Goal: Information Seeking & Learning: Compare options

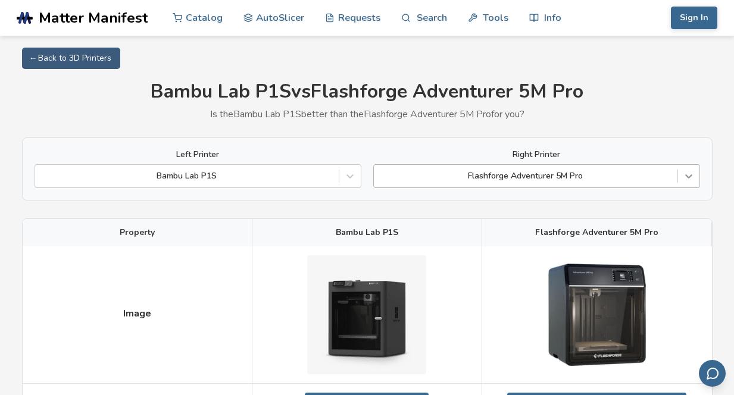
click at [689, 176] on icon at bounding box center [689, 176] width 12 height 12
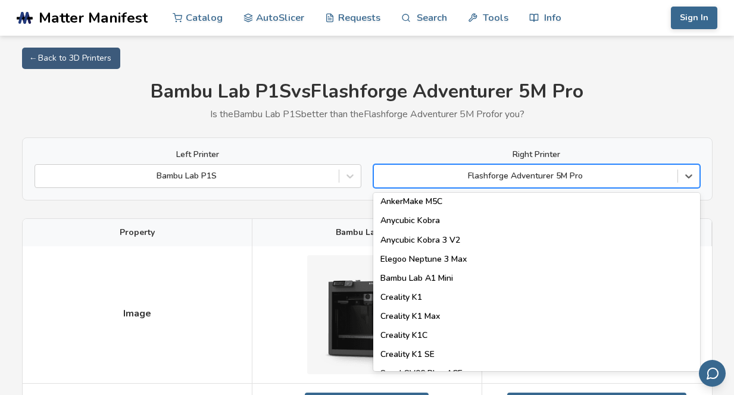
scroll to position [199, 0]
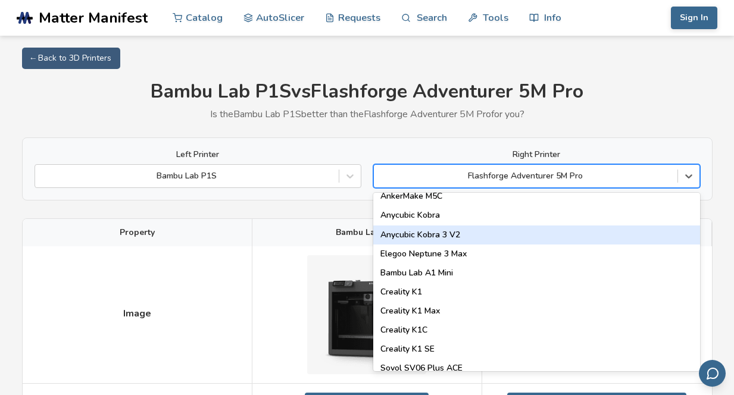
click at [624, 231] on div "Anycubic Kobra 3 V2" at bounding box center [536, 235] width 327 height 19
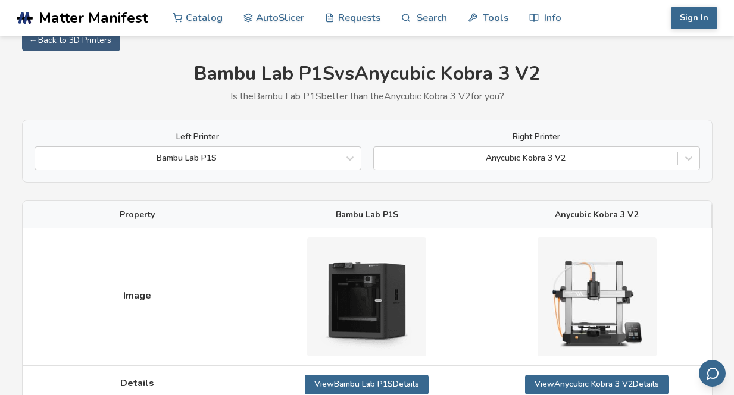
scroll to position [14, 0]
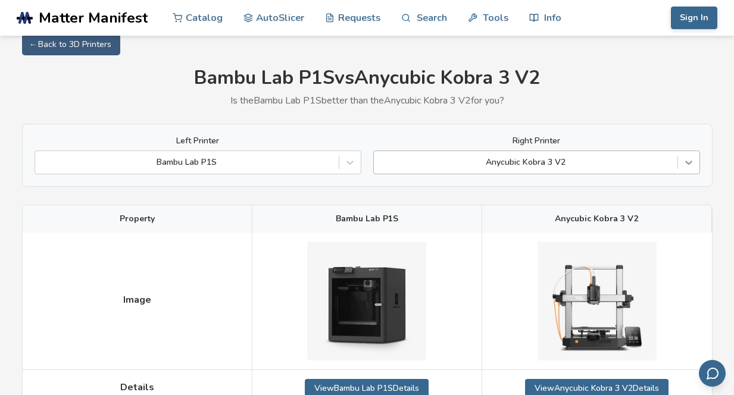
click at [687, 164] on icon at bounding box center [689, 163] width 12 height 12
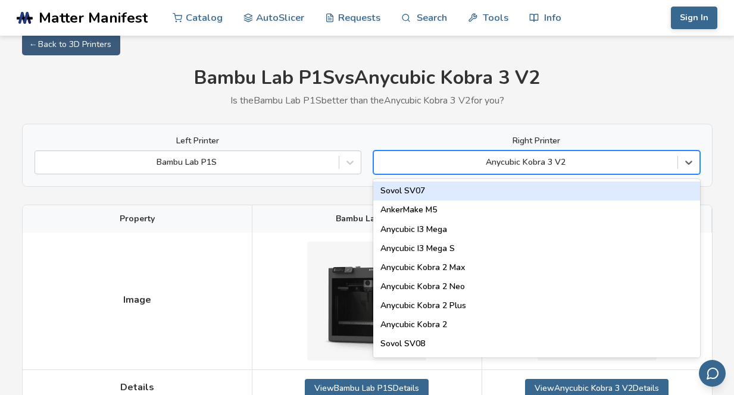
click at [587, 190] on div "Sovol SV07" at bounding box center [536, 190] width 327 height 19
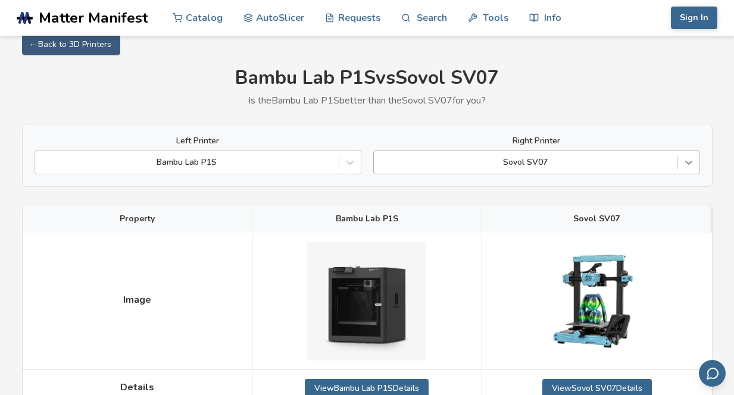
click at [686, 163] on icon at bounding box center [689, 163] width 12 height 12
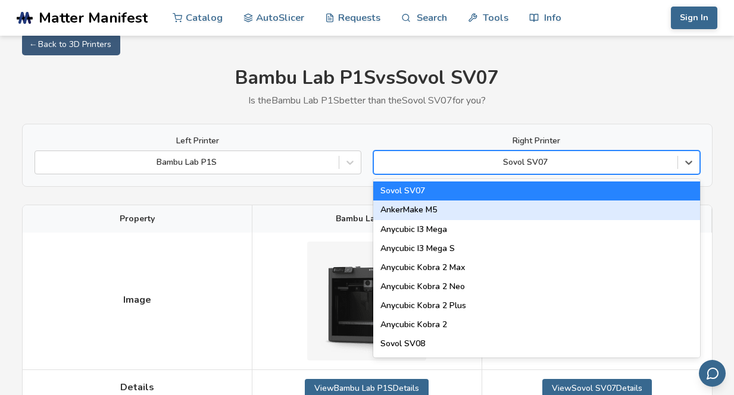
click at [575, 208] on div "AnkerMake M5" at bounding box center [536, 210] width 327 height 19
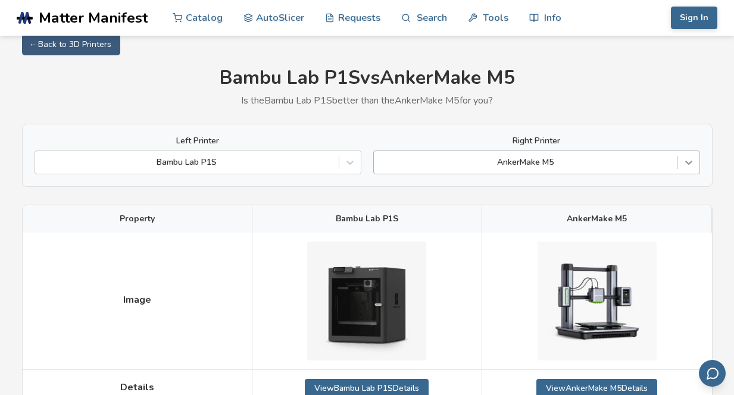
click at [691, 161] on icon at bounding box center [688, 163] width 7 height 4
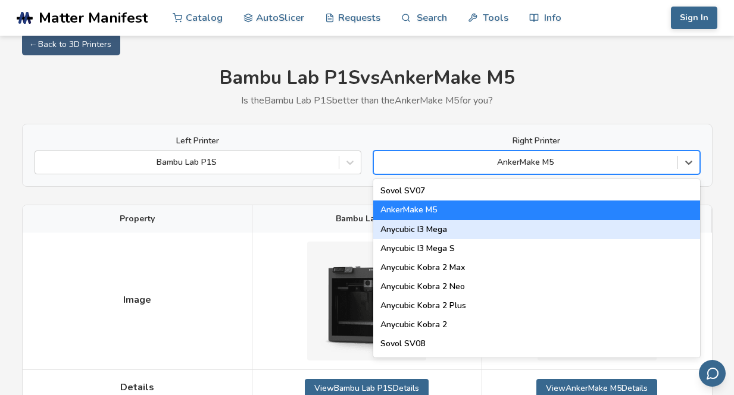
click at [568, 233] on div "Anycubic I3 Mega" at bounding box center [536, 229] width 327 height 19
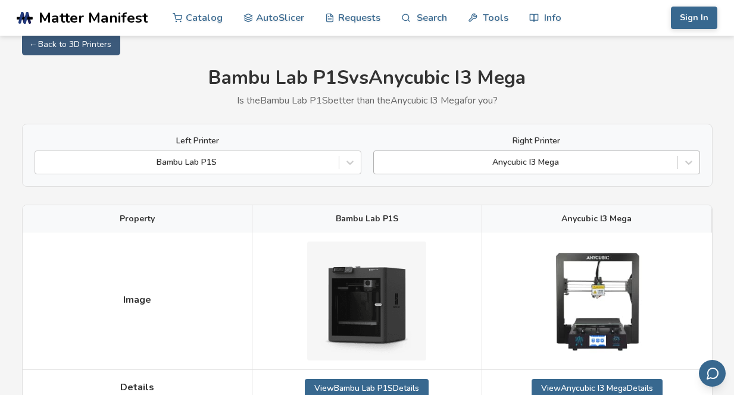
click at [547, 155] on div "Anycubic I3 Mega" at bounding box center [525, 162] width 303 height 17
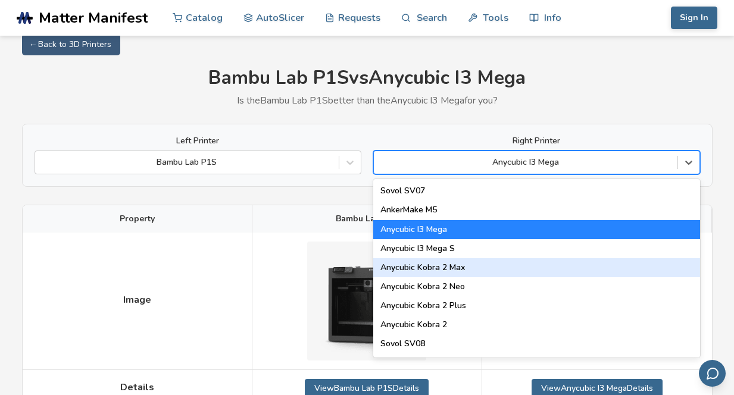
click at [472, 271] on div "Anycubic Kobra 2 Max" at bounding box center [536, 267] width 327 height 19
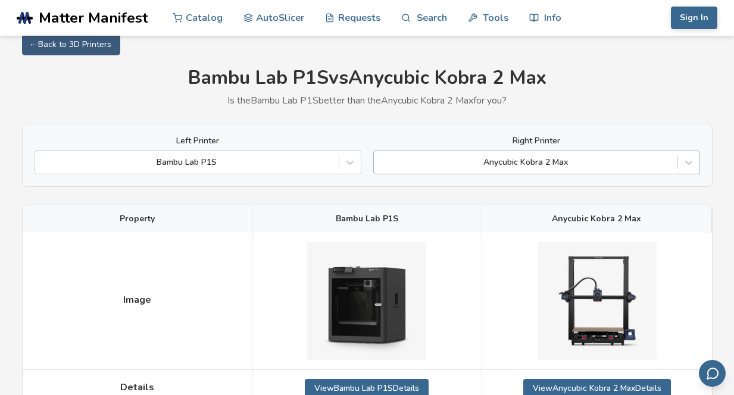
click at [480, 164] on div at bounding box center [526, 163] width 292 height 12
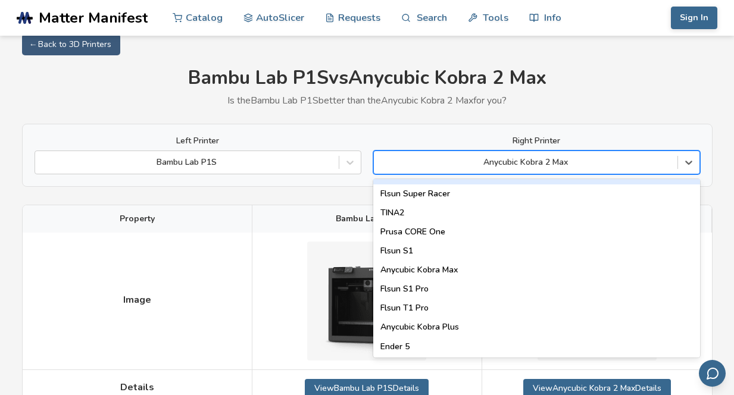
scroll to position [1526, 0]
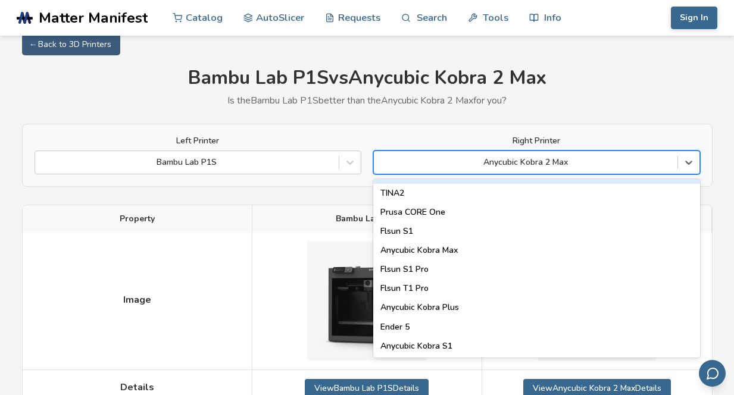
click at [528, 164] on div at bounding box center [526, 163] width 292 height 12
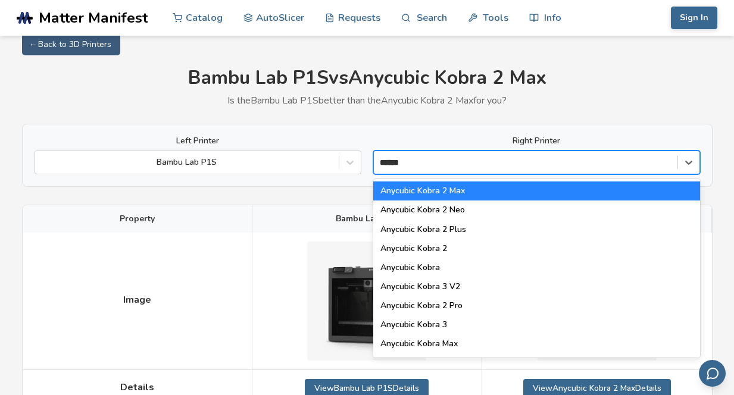
type input "*******"
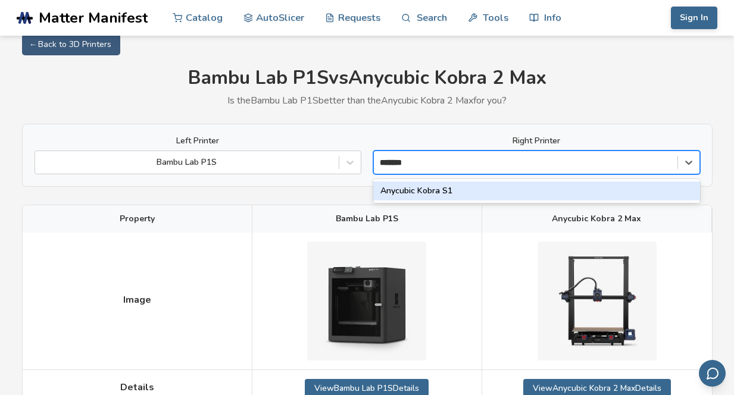
click at [536, 193] on div "Anycubic Kobra S1" at bounding box center [536, 190] width 327 height 19
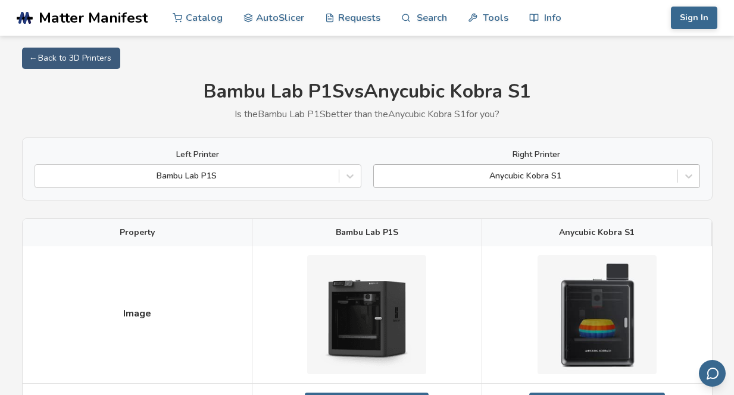
click at [527, 184] on div "Anycubic Kobra S1" at bounding box center [525, 176] width 303 height 17
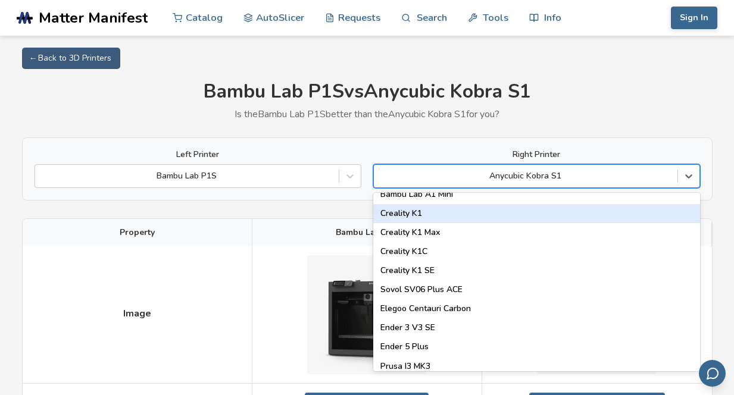
scroll to position [286, 0]
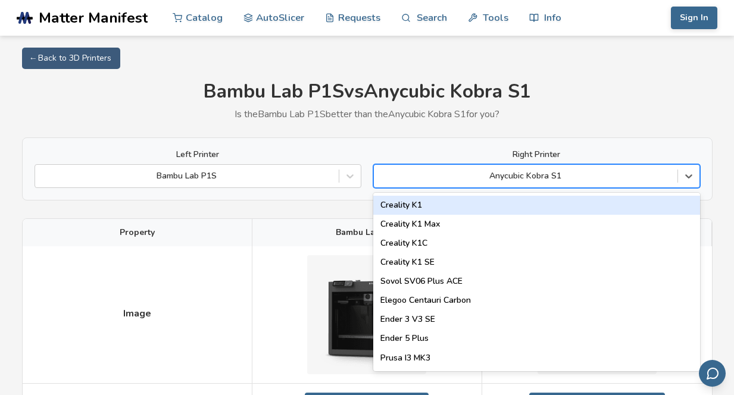
type input "*"
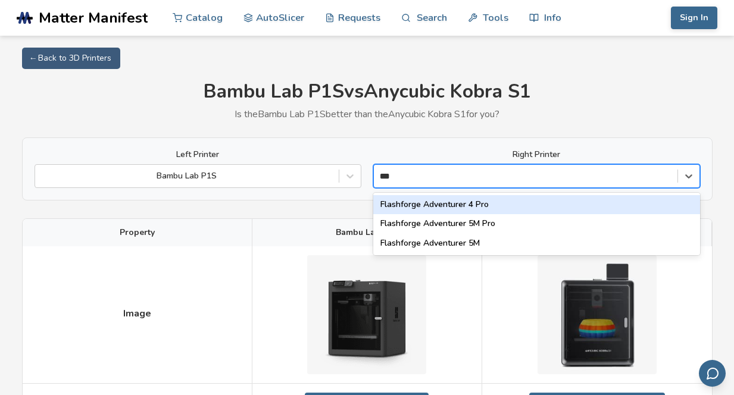
type input "****"
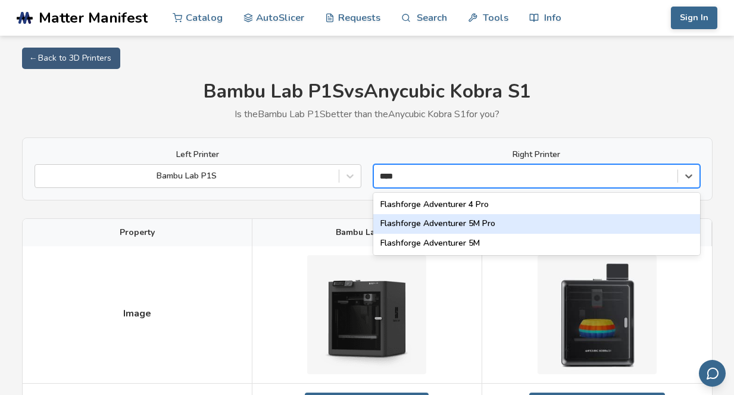
click at [481, 228] on div "Flashforge Adventurer 5M Pro" at bounding box center [536, 223] width 327 height 19
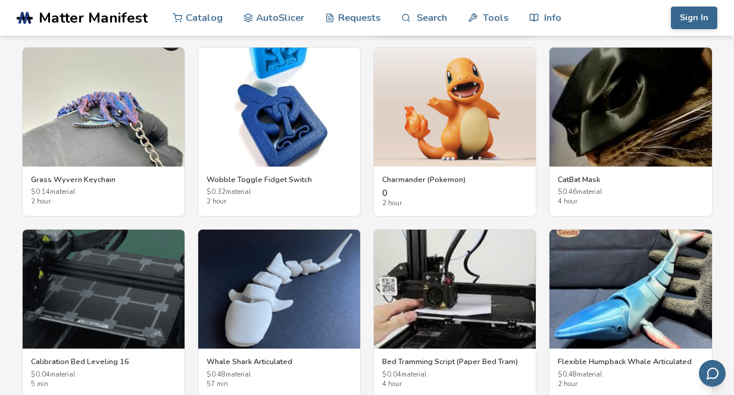
scroll to position [2176, 0]
